Goal: Find specific page/section: Find specific page/section

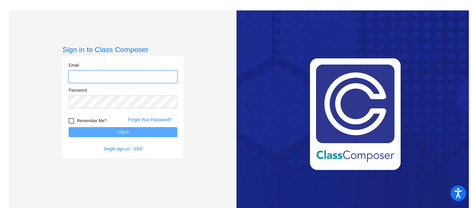
type input "[EMAIL_ADDRESS][DOMAIN_NAME]"
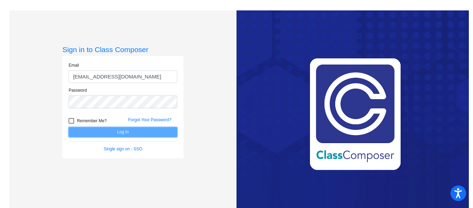
click at [129, 130] on button "Log In" at bounding box center [123, 132] width 109 height 10
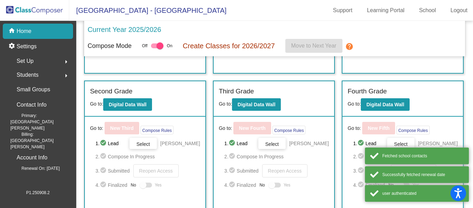
scroll to position [141, 0]
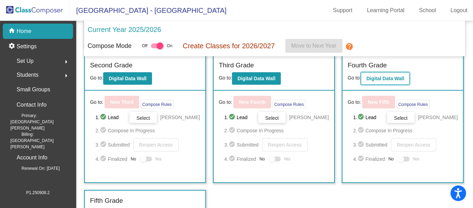
click at [367, 79] on b "Digital Data Wall" at bounding box center [386, 79] width 38 height 6
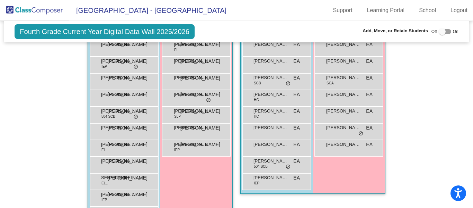
scroll to position [253, 0]
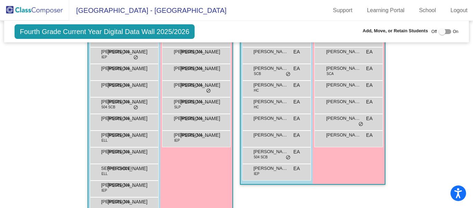
click at [158, 139] on div "[PERSON_NAME] JA lock do_not_disturb_alt [PERSON_NAME] [PERSON_NAME] lock do_no…" at bounding box center [124, 89] width 72 height 250
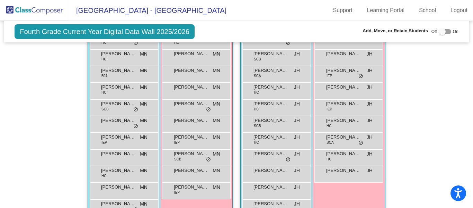
scroll to position [501, 0]
